Goal: Transaction & Acquisition: Subscribe to service/newsletter

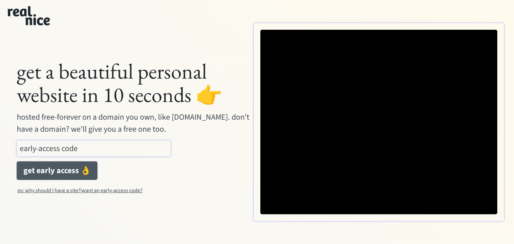
click at [74, 170] on button "get early access 👌" at bounding box center [57, 171] width 81 height 18
click at [51, 148] on input "input" at bounding box center [94, 149] width 154 height 16
click at [91, 189] on div "want an early-access code?" at bounding box center [112, 191] width 61 height 8
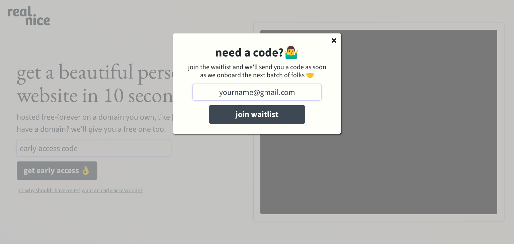
click at [254, 97] on input "input" at bounding box center [257, 92] width 129 height 16
type input "[EMAIL_ADDRESS][PERSON_NAME][DOMAIN_NAME]"
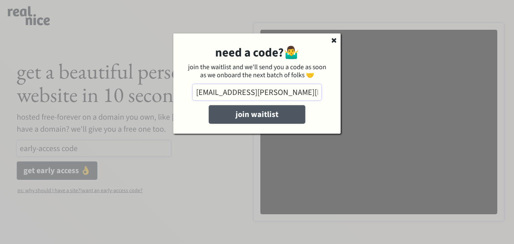
click at [243, 117] on button "join waitlist" at bounding box center [257, 114] width 96 height 18
